Goal: Task Accomplishment & Management: Use online tool/utility

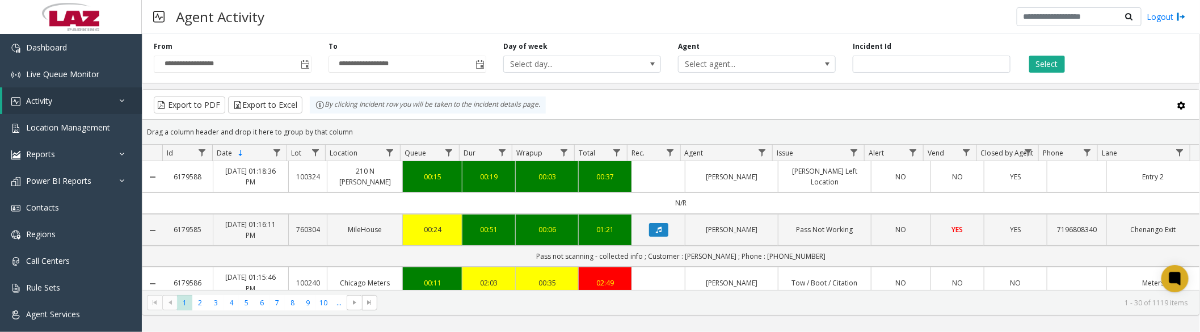
drag, startPoint x: 881, startPoint y: 6, endPoint x: 764, endPoint y: 15, distance: 117.8
click at [764, 15] on div "Agent Activity Logout" at bounding box center [671, 17] width 1058 height 34
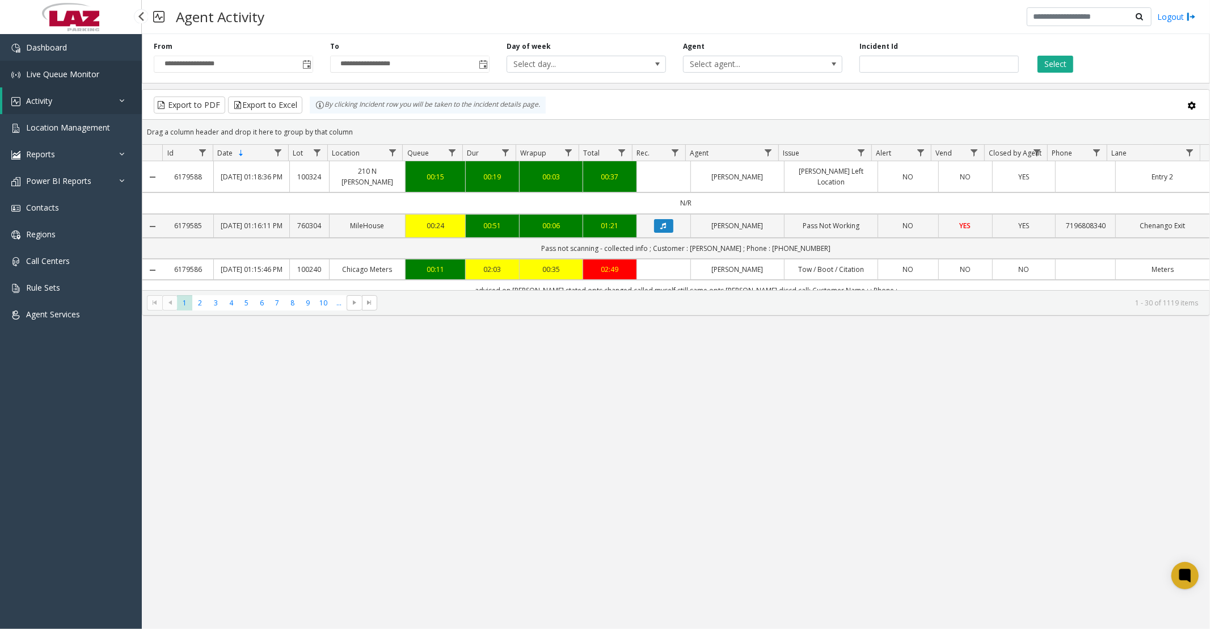
click at [78, 78] on span "Live Queue Monitor" at bounding box center [62, 74] width 73 height 11
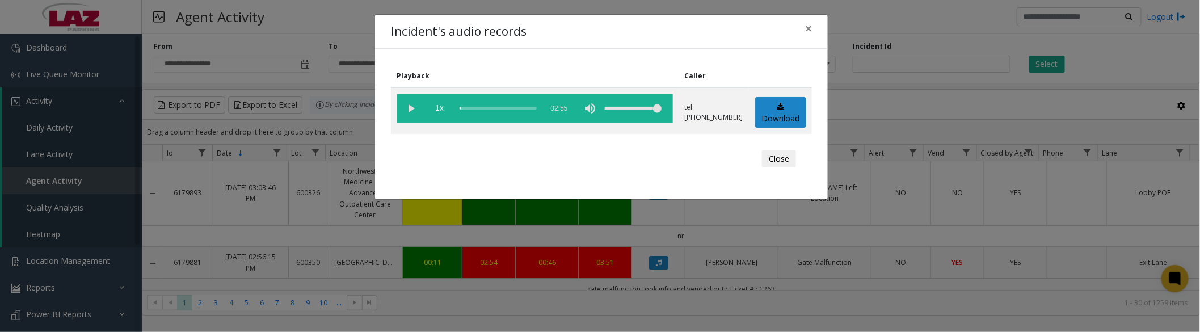
click at [414, 109] on vg-play-pause at bounding box center [411, 108] width 28 height 28
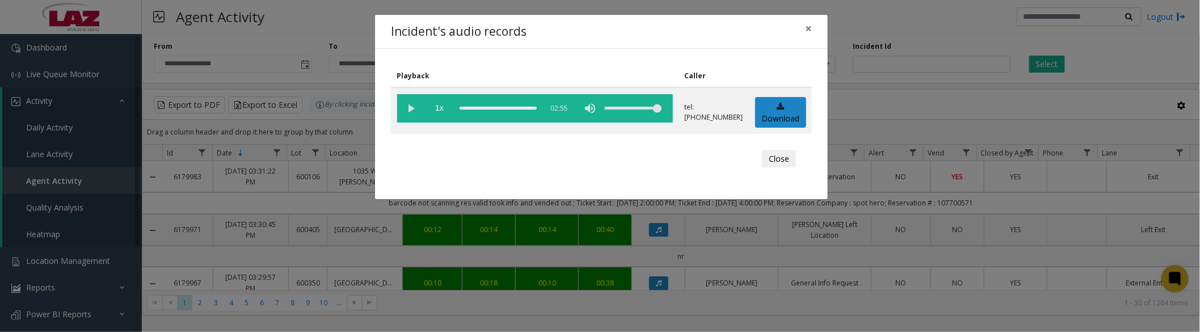
click at [774, 161] on button "Close" at bounding box center [779, 159] width 34 height 18
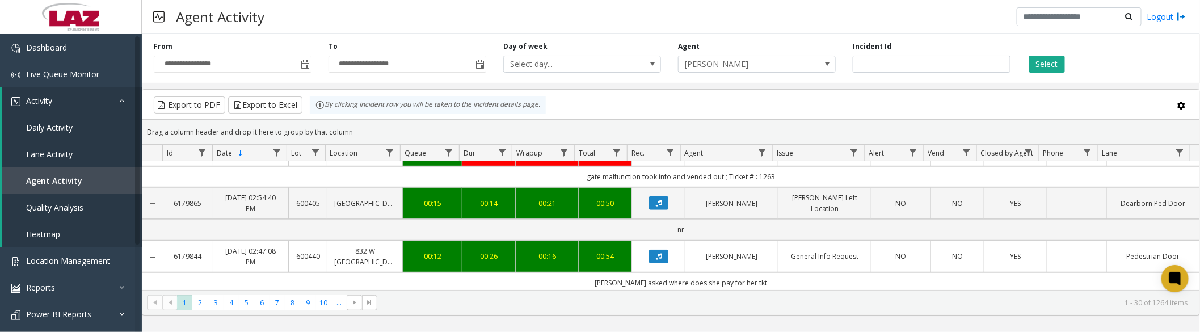
scroll to position [315, 0]
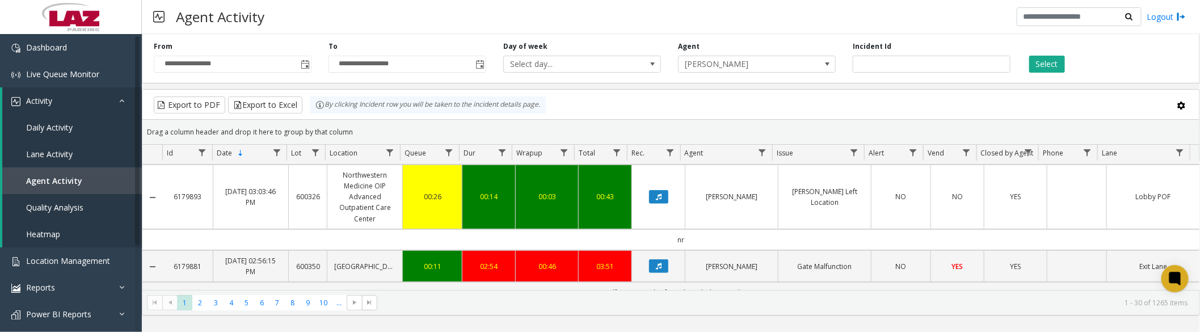
click at [656, 268] on icon "Data table" at bounding box center [659, 266] width 6 height 7
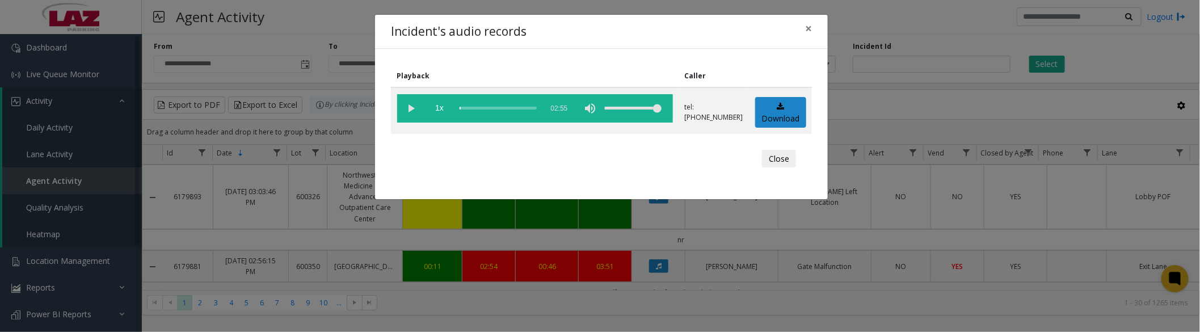
click at [411, 109] on vg-play-pause at bounding box center [411, 108] width 28 height 28
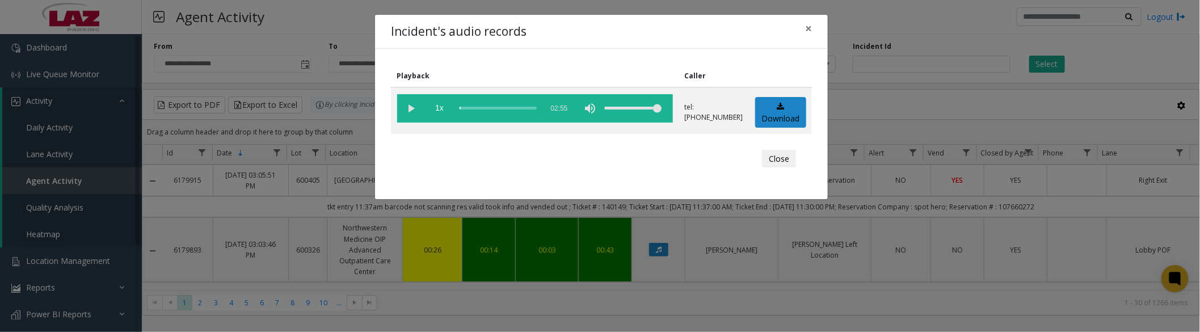
drag, startPoint x: 463, startPoint y: 108, endPoint x: 352, endPoint y: 100, distance: 111.5
click at [359, 100] on div "Incident's audio records × Playback Caller 1x 02:55 tel:[PHONE_NUMBER] Download…" at bounding box center [600, 166] width 1200 height 332
click at [406, 108] on vg-play-pause at bounding box center [411, 108] width 28 height 28
click at [777, 155] on button "Close" at bounding box center [779, 159] width 34 height 18
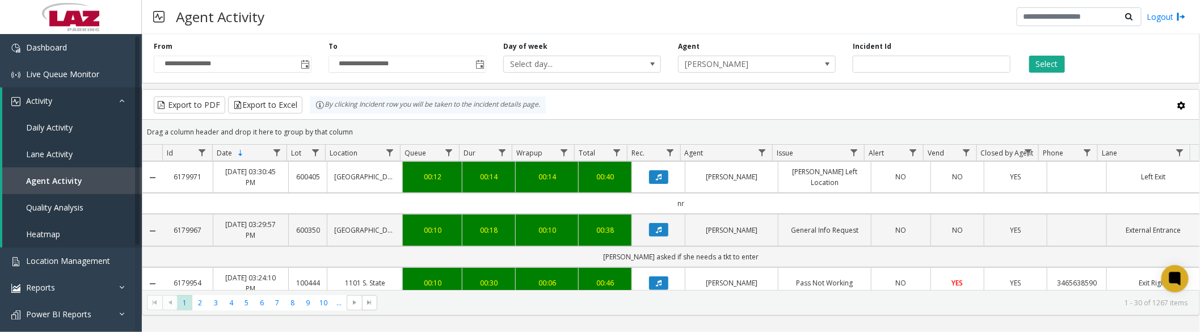
scroll to position [0, 0]
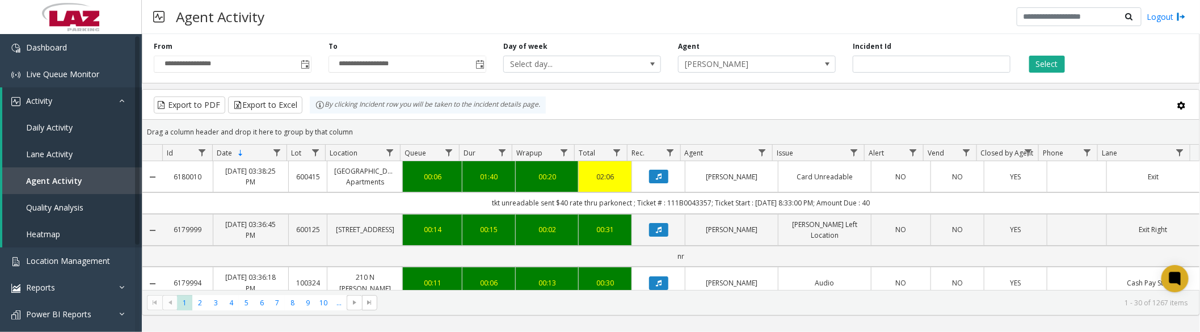
click at [656, 174] on icon "Data table" at bounding box center [659, 176] width 6 height 7
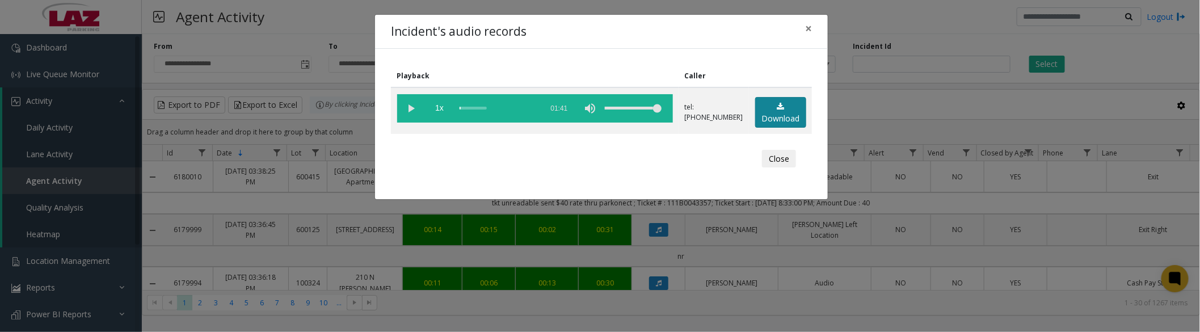
click at [782, 120] on link "Download" at bounding box center [780, 112] width 51 height 31
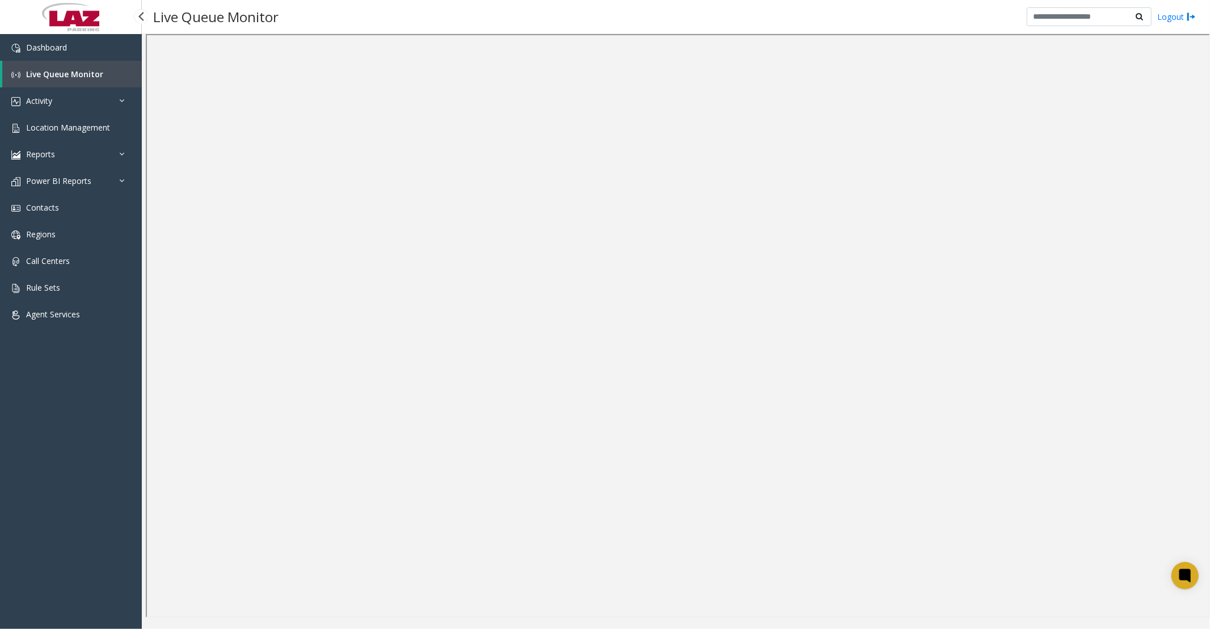
click at [93, 64] on link "Live Queue Monitor" at bounding box center [72, 74] width 140 height 27
click at [53, 101] on link "Activity" at bounding box center [71, 100] width 142 height 27
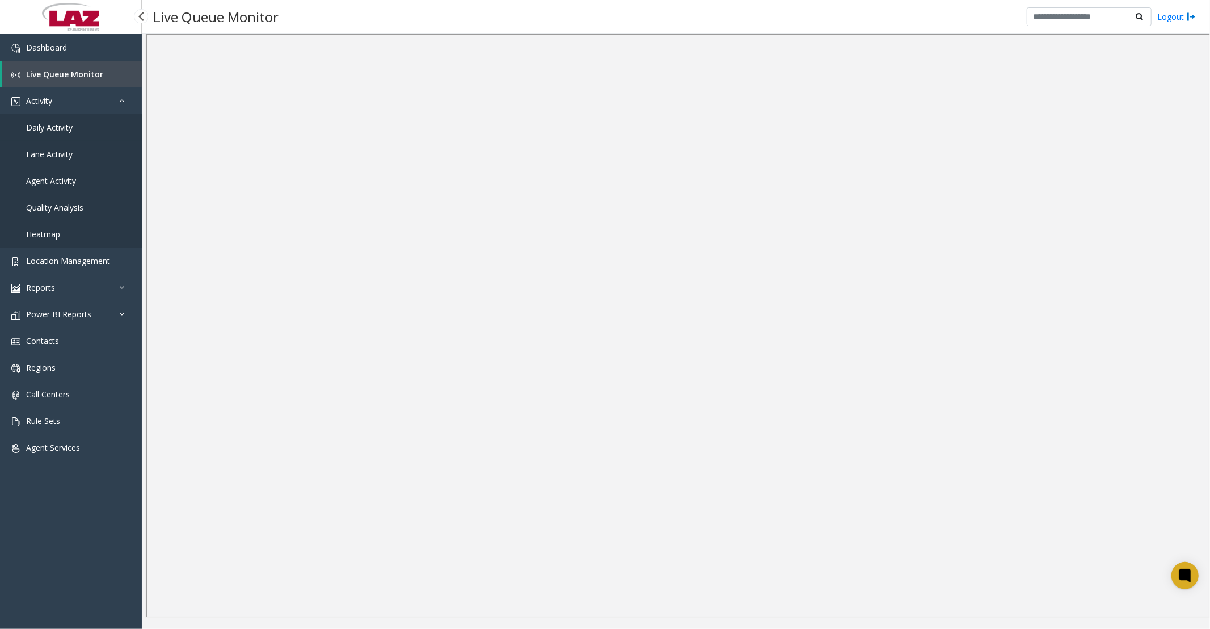
click at [52, 129] on span "Daily Activity" at bounding box center [49, 127] width 47 height 11
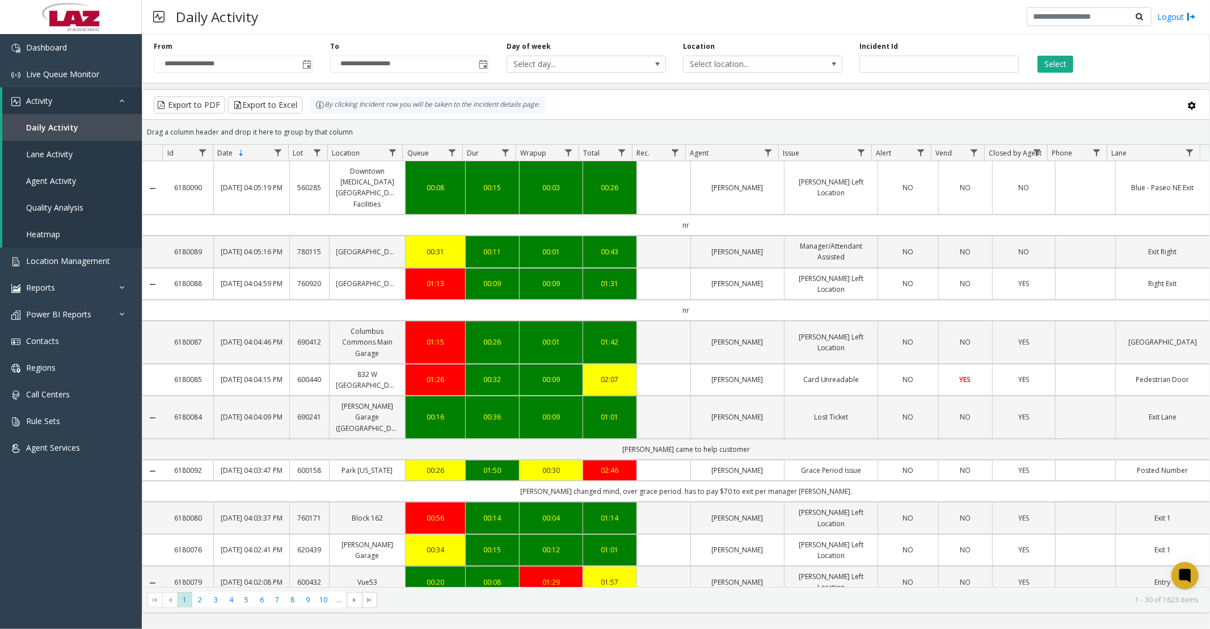
click at [308, 65] on span "Toggle popup" at bounding box center [306, 64] width 9 height 9
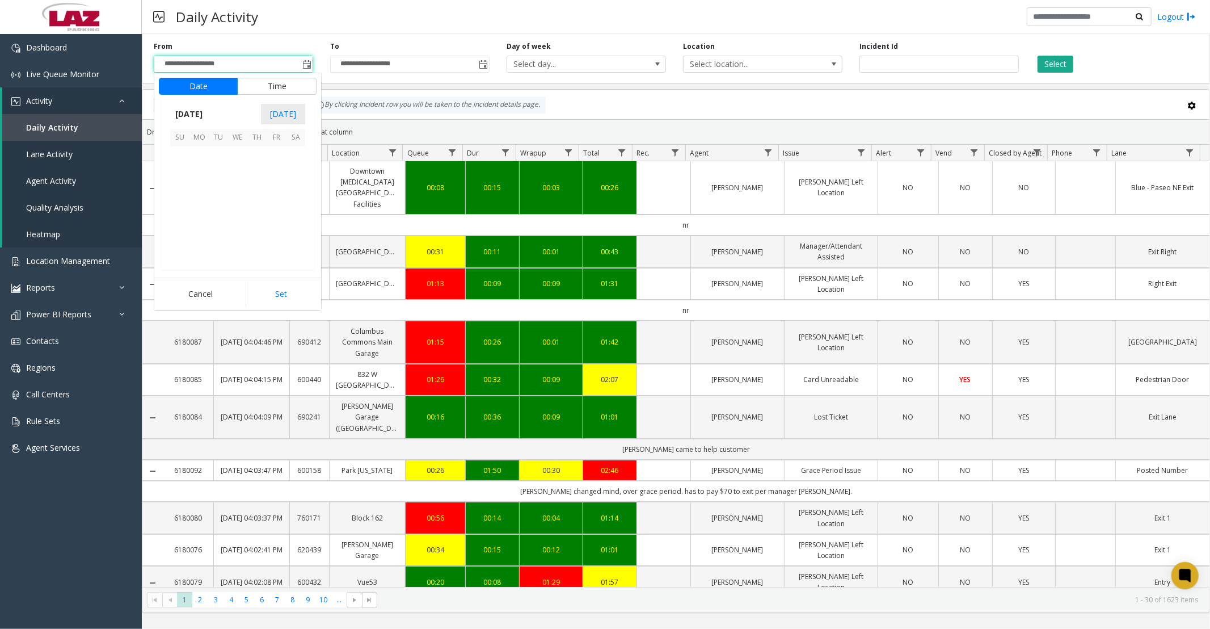
scroll to position [203569, 0]
click at [269, 93] on button "Time" at bounding box center [276, 86] width 79 height 17
click at [176, 192] on li "8" at bounding box center [187, 196] width 40 height 17
click at [189, 195] on li "8" at bounding box center [187, 196] width 40 height 17
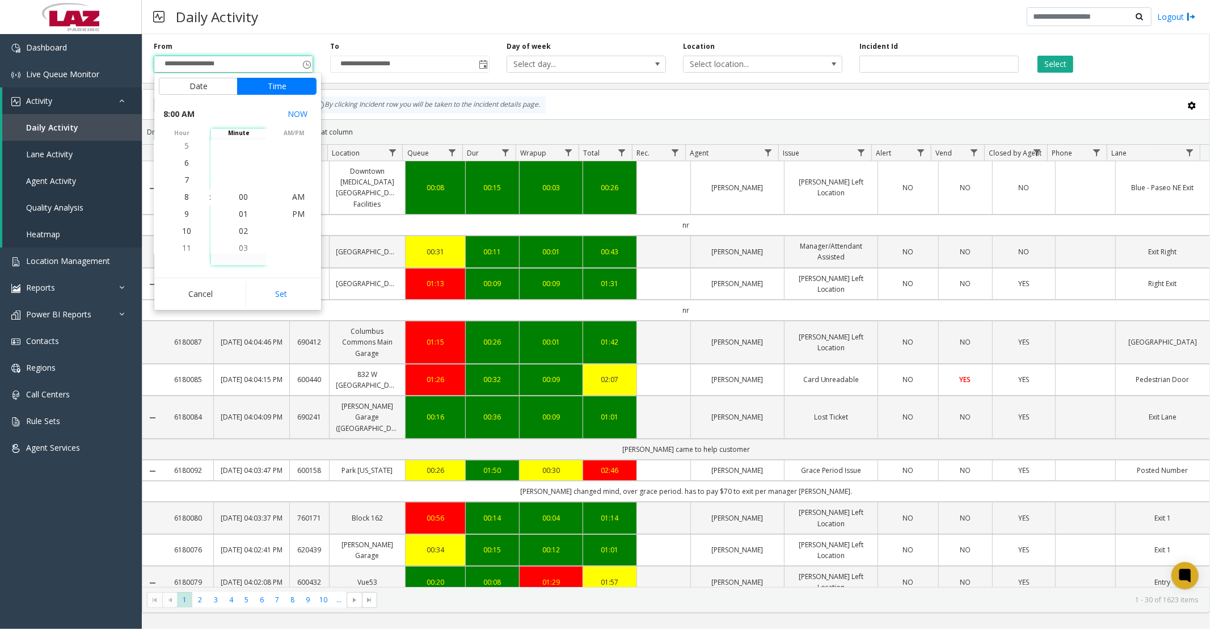
click at [269, 294] on button "Set" at bounding box center [281, 293] width 71 height 25
type input "**********"
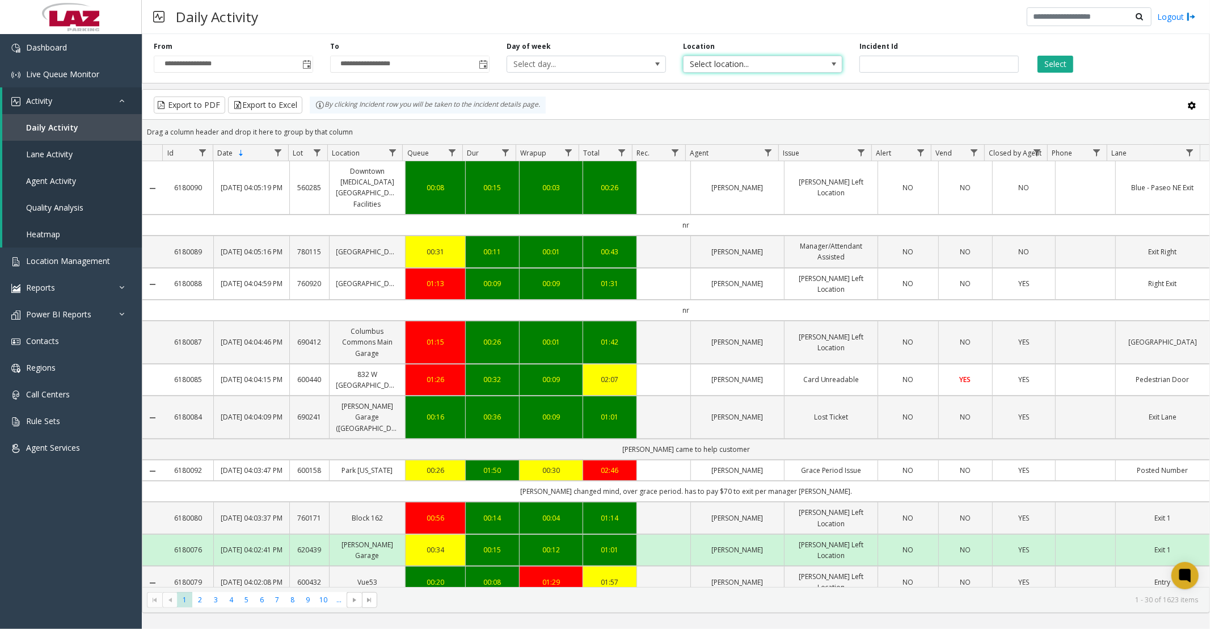
click at [776, 69] on span "Select location..." at bounding box center [747, 64] width 127 height 16
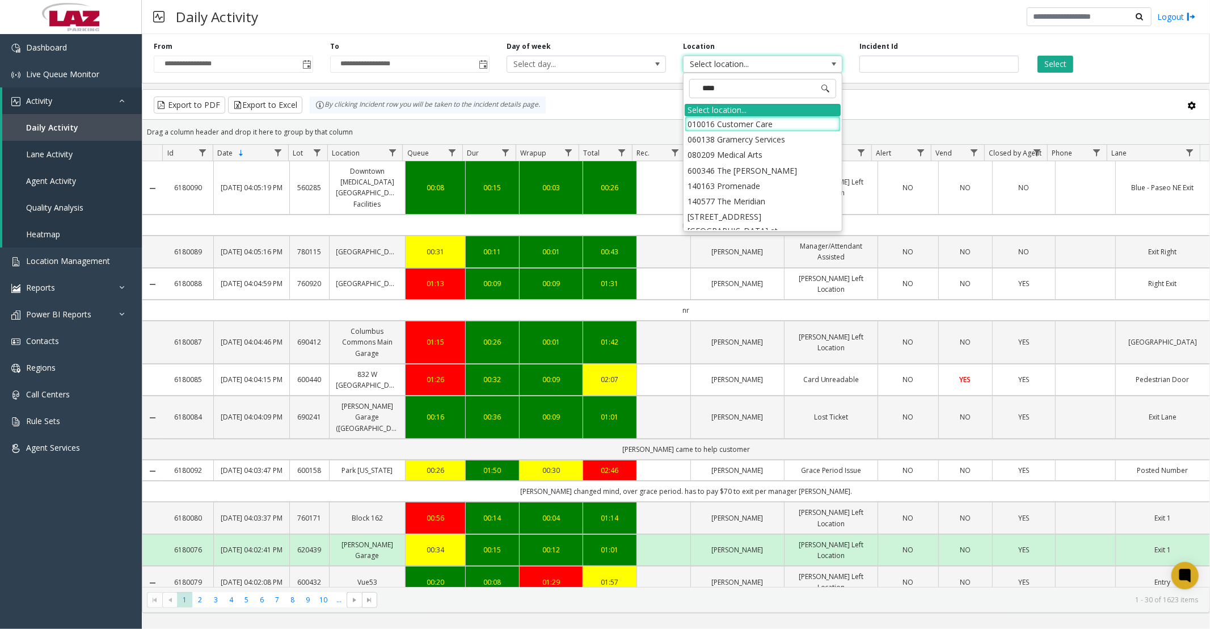
type input "*****"
click at [700, 125] on li "100240 Chicago Meters" at bounding box center [763, 123] width 156 height 15
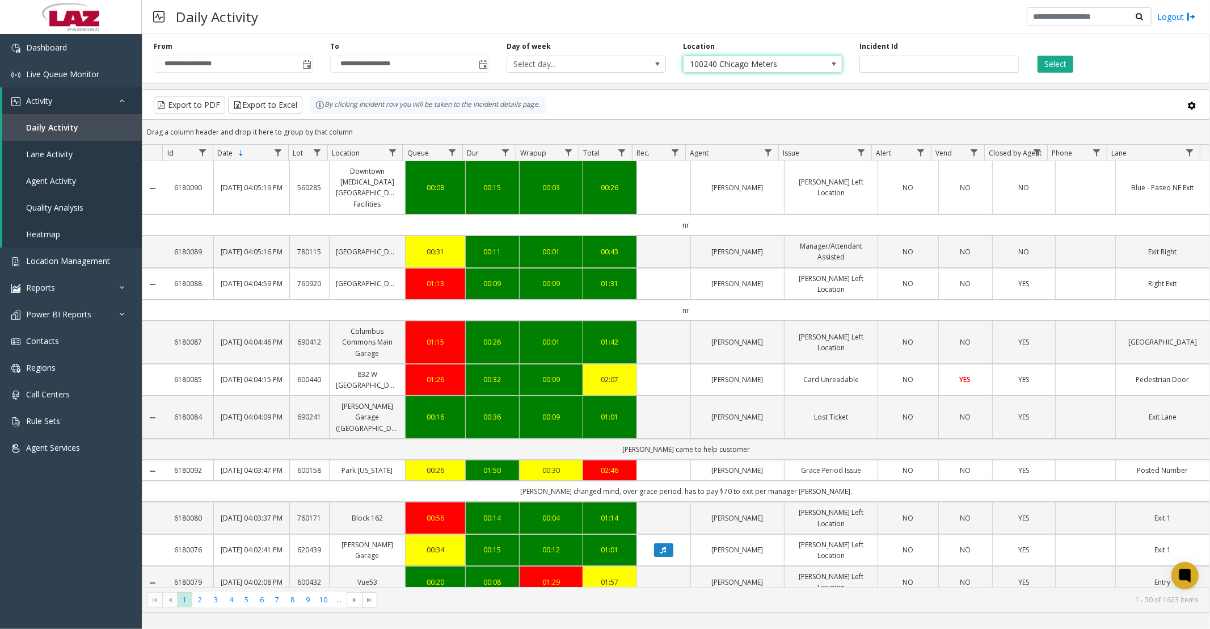
click at [1044, 64] on button "Select" at bounding box center [1056, 64] width 36 height 17
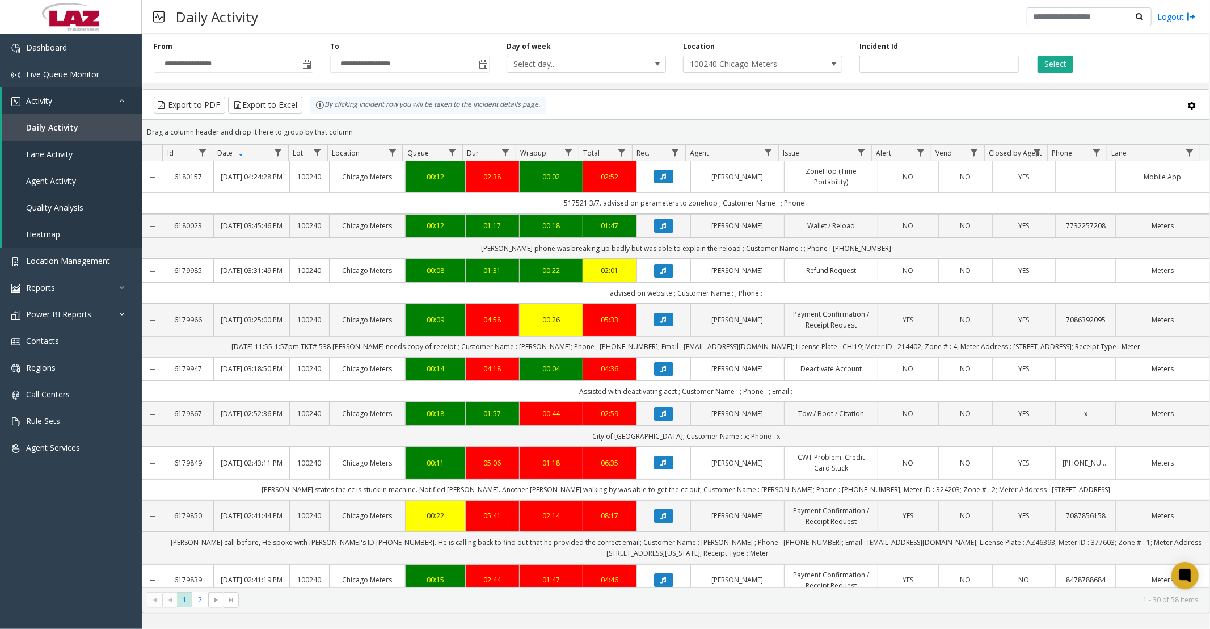
click at [1048, 60] on button "Select" at bounding box center [1056, 64] width 36 height 17
click at [250, 106] on button "Export to Excel" at bounding box center [265, 104] width 74 height 17
